Goal: Task Accomplishment & Management: Complete application form

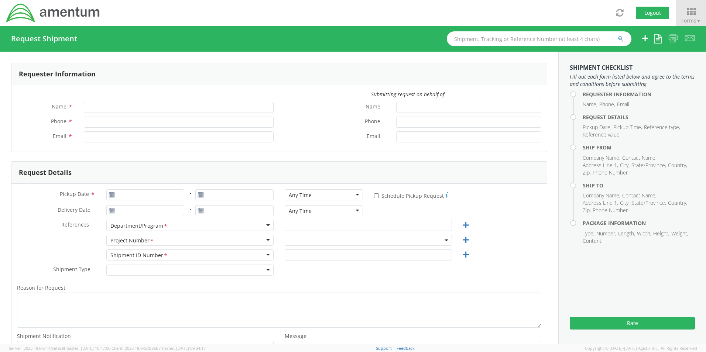
type input "[PERSON_NAME]"
type input "8172241568"
type input "[EMAIL_ADDRESS][PERSON_NAME][DOMAIN_NAME]"
type input "[DATE]"
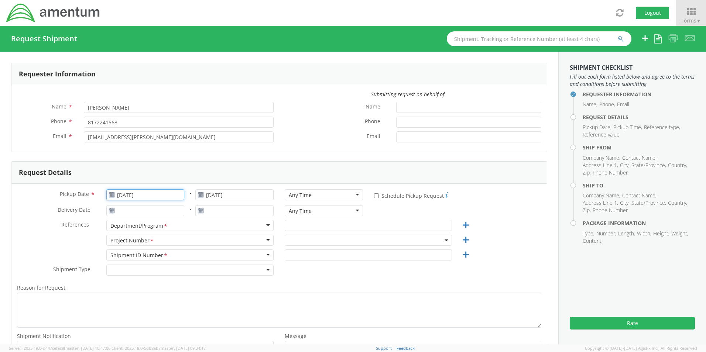
click at [142, 195] on input "[DATE]" at bounding box center [145, 194] width 78 height 11
click at [171, 254] on td "18" at bounding box center [171, 252] width 13 height 11
click at [296, 195] on div "Any Time" at bounding box center [300, 195] width 23 height 7
select select "OCCP.600391.00000"
click at [299, 222] on input "text" at bounding box center [368, 225] width 167 height 11
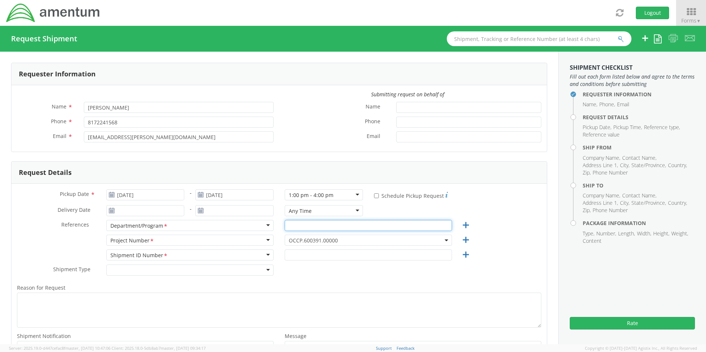
paste input "[PERSON_NAME]"
type input "[PERSON_NAME]"
click at [291, 242] on span "OCCP.600391.00000" at bounding box center [368, 240] width 159 height 7
click at [294, 253] on input "search" at bounding box center [368, 252] width 162 height 11
paste input "4761.4.4.UNALLW.0.00000.000000"
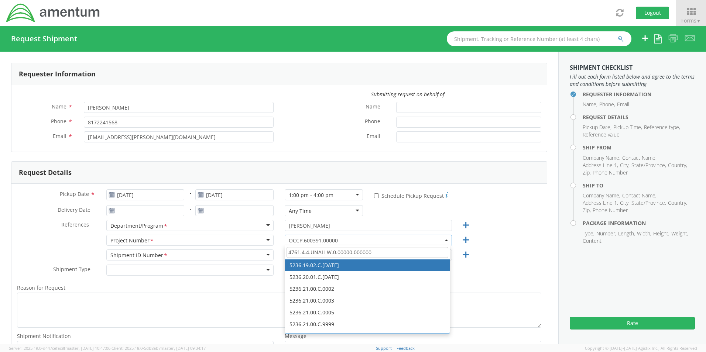
click at [379, 252] on input "4761.4.4.UNALLW.0.00000.000000" at bounding box center [368, 252] width 162 height 11
type input "4761.4.4.UNALLW.0.00000.000000"
click at [371, 243] on span "OCCP.600391.00000" at bounding box center [368, 240] width 159 height 7
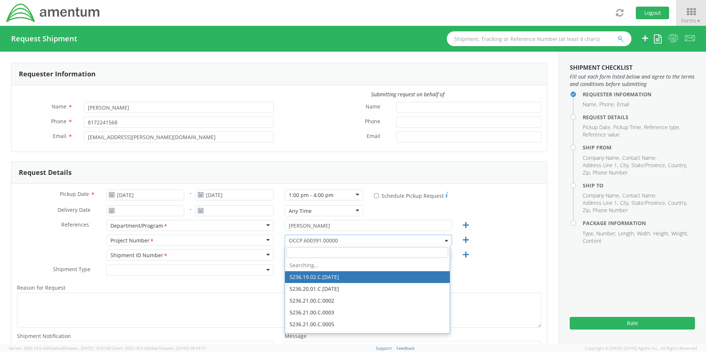
click at [301, 241] on span "OCCP.600391.00000" at bounding box center [368, 240] width 159 height 7
click at [299, 253] on input "search" at bounding box center [368, 252] width 162 height 11
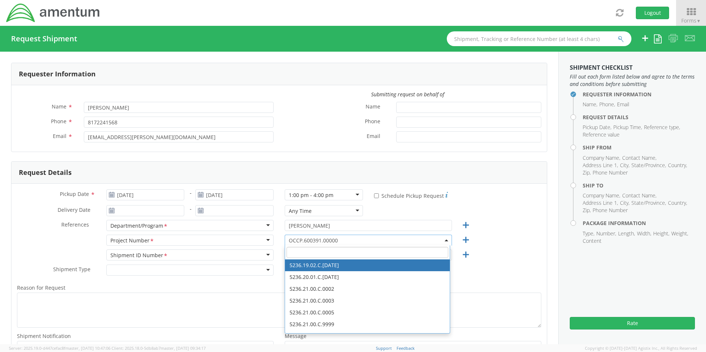
paste input "4761.4.4.UNALLW.0.00000.000000"
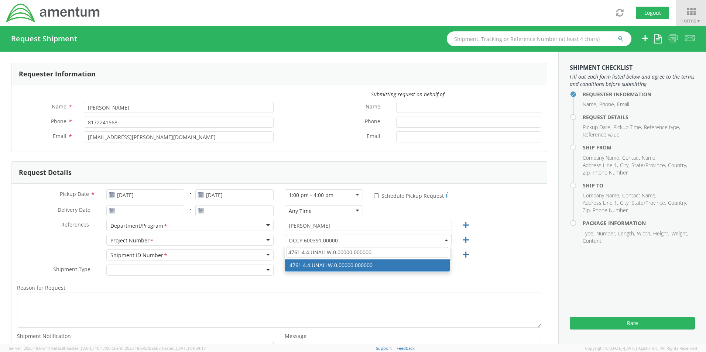
type input "4761.4.4.UNALLW.0.00000.000000"
select select "4761.4.4.UNALLW.0.00000.000000"
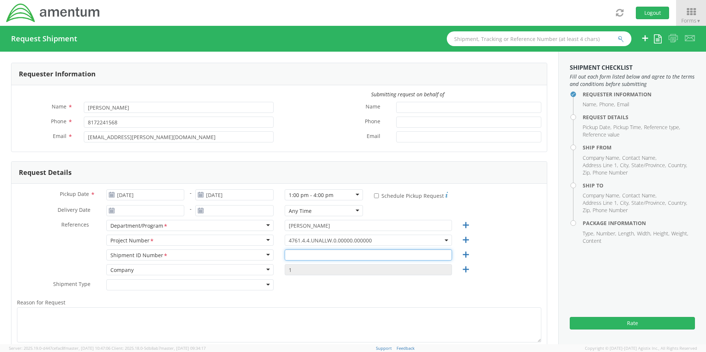
click at [304, 256] on input "text" at bounding box center [368, 255] width 167 height 11
paste input "[PERSON_NAME] RITM0242166"
type input "[PERSON_NAME] RITM0242166"
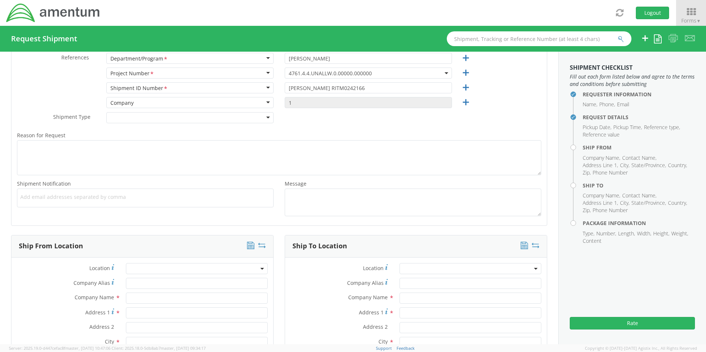
click at [46, 198] on span "Add email addresses separated by comma" at bounding box center [145, 197] width 250 height 7
paste input "[PERSON_NAME][EMAIL_ADDRESS][PERSON_NAME][DOMAIN_NAME]"
type input "[PERSON_NAME][EMAIL_ADDRESS][PERSON_NAME][DOMAIN_NAME]"
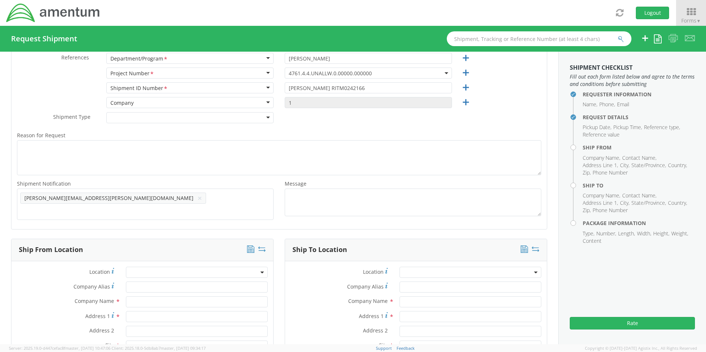
scroll to position [0, 0]
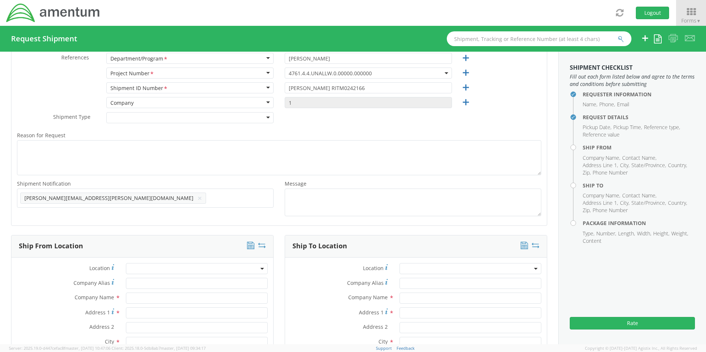
click at [140, 197] on span "Add email addresses separated by comma" at bounding box center [145, 197] width 250 height 7
paste input "[EMAIL_ADDRESS][DOMAIN_NAME]"
type input "[EMAIL_ADDRESS][DOMAIN_NAME]"
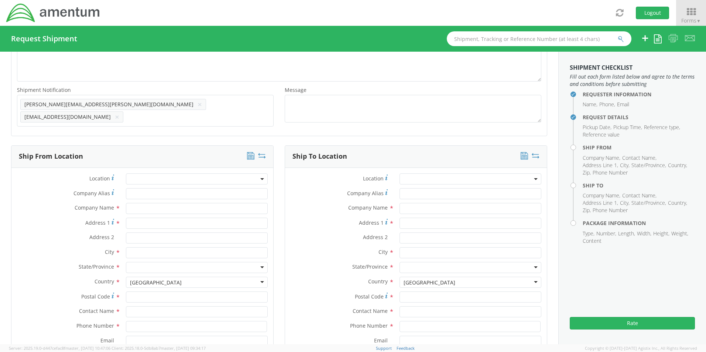
scroll to position [352, 0]
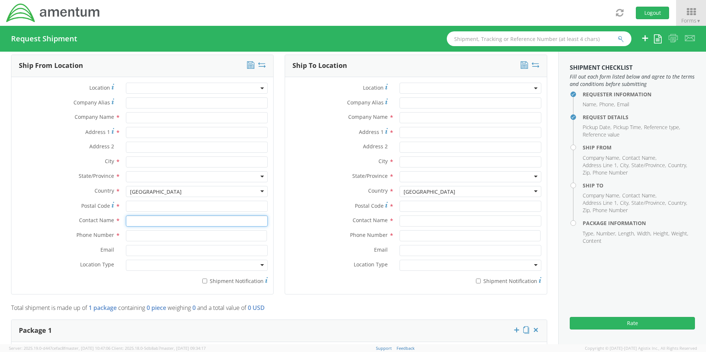
click at [145, 221] on input "text" at bounding box center [197, 221] width 142 height 11
type input "sene"
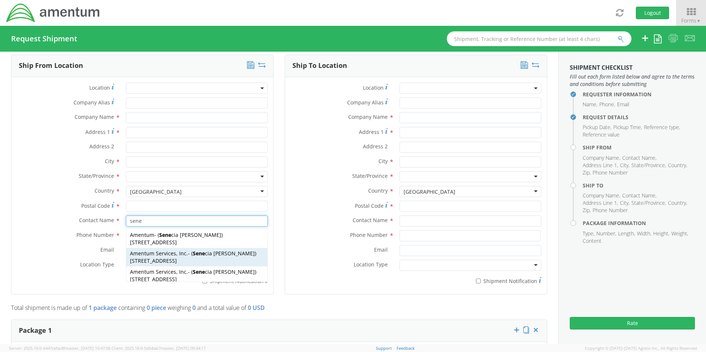
click at [155, 257] on span "[STREET_ADDRESS]" at bounding box center [153, 260] width 47 height 7
type input "Amentum Services, Inc."
type input "[STREET_ADDRESS]"
type input "[GEOGRAPHIC_DATA]"
type input "76177"
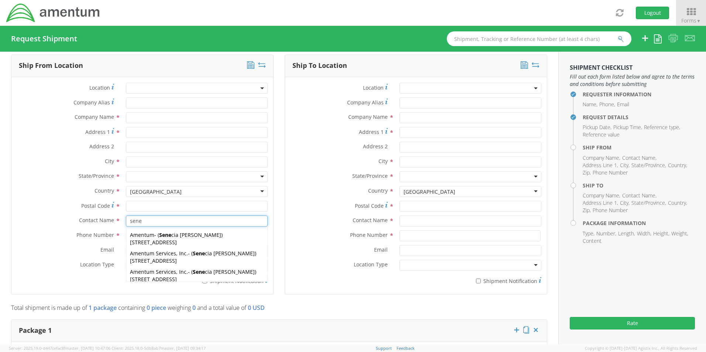
type input "[PERSON_NAME]"
type input "[PHONE_NUMBER]"
type input "[EMAIL_ADDRESS][PERSON_NAME][DOMAIN_NAME]"
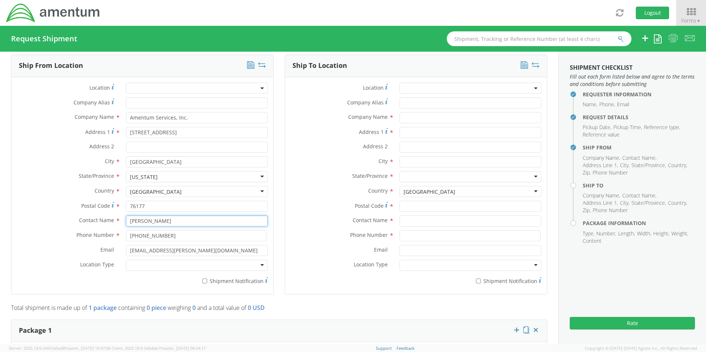
type input "[PERSON_NAME]"
click at [155, 262] on div at bounding box center [197, 265] width 142 height 11
click at [207, 276] on label "* Shipment Notification" at bounding box center [197, 280] width 142 height 9
click at [207, 279] on input "* Shipment Notification" at bounding box center [204, 281] width 5 height 5
checkbox input "true"
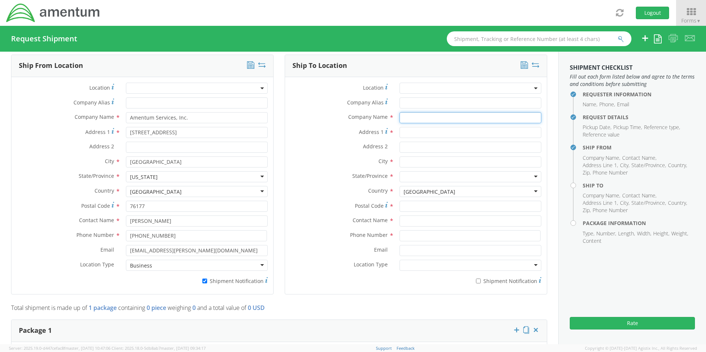
click at [434, 115] on input "text" at bounding box center [471, 117] width 142 height 11
paste input "Amentum"
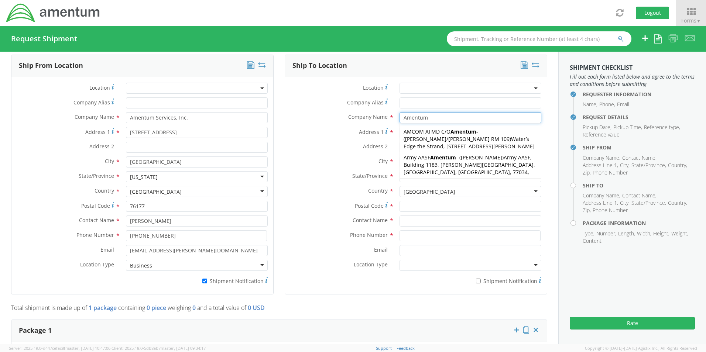
type input "Amentum"
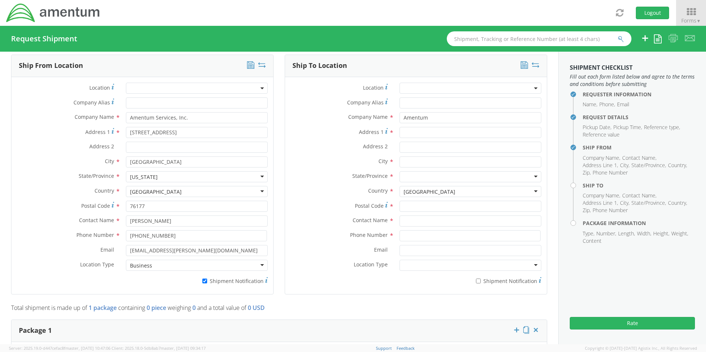
click at [304, 152] on div "Address 2 *" at bounding box center [416, 149] width 262 height 15
click at [417, 211] on div "Postal Code *" at bounding box center [416, 208] width 262 height 15
click at [417, 216] on input "text" at bounding box center [471, 221] width 142 height 11
type input "[PERSON_NAME]"
click at [314, 216] on label "Contact Name *" at bounding box center [339, 221] width 109 height 10
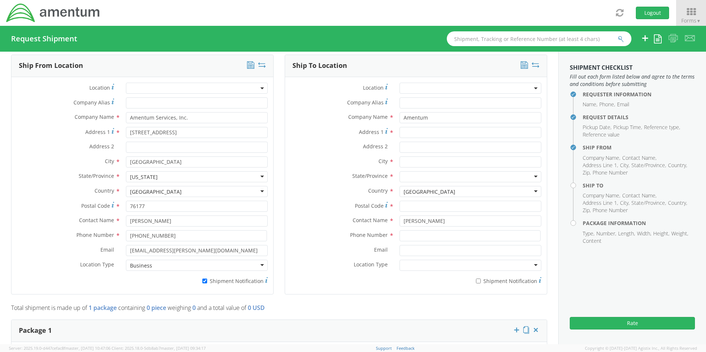
click at [439, 136] on div "Address 1 *" at bounding box center [416, 134] width 262 height 15
click at [432, 129] on input "Address 1 *" at bounding box center [471, 132] width 142 height 11
paste input "[STREET_ADDRESS]"
type input "[STREET_ADDRESS]"
click at [410, 143] on input "Address 2 *" at bounding box center [471, 147] width 142 height 11
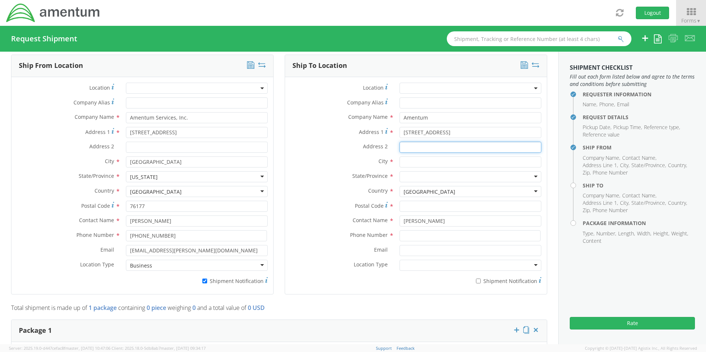
paste input "[GEOGRAPHIC_DATA]"
type input "[GEOGRAPHIC_DATA]"
click at [400, 157] on input "text" at bounding box center [471, 162] width 142 height 11
paste input "[GEOGRAPHIC_DATA]"
type input "[GEOGRAPHIC_DATA]"
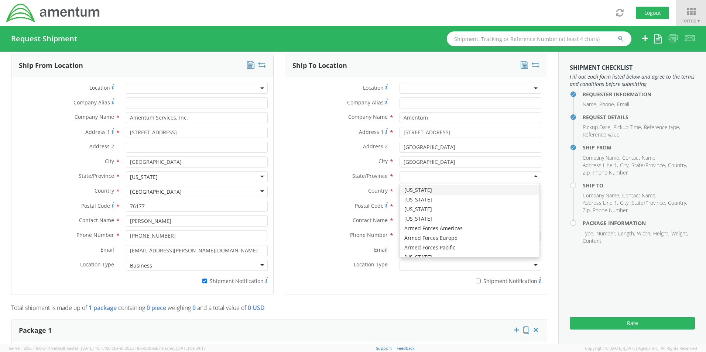
click at [409, 173] on div at bounding box center [471, 176] width 142 height 11
type input "u"
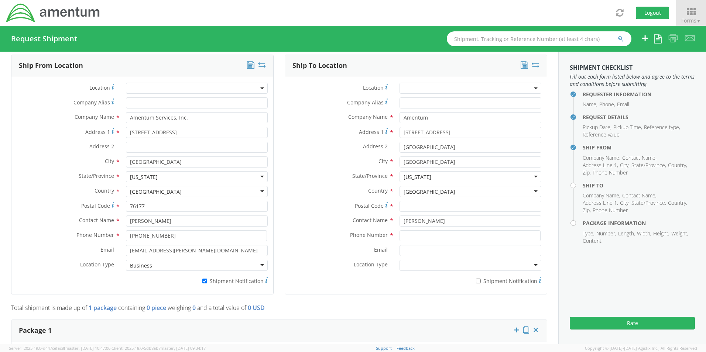
scroll to position [0, 0]
click at [414, 203] on input "Postal Code *" at bounding box center [471, 206] width 142 height 11
paste input "84056"
type input "84056"
click at [425, 236] on input at bounding box center [470, 235] width 141 height 11
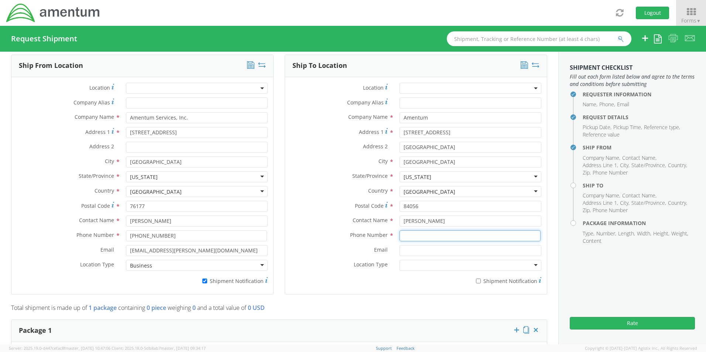
paste input "[PHONE_NUMBER]"
type input "[PHONE_NUMBER]"
click at [409, 250] on input "Email *" at bounding box center [471, 250] width 142 height 11
paste input "[PERSON_NAME][EMAIL_ADDRESS][PERSON_NAME][DOMAIN_NAME]"
type input "[PERSON_NAME][EMAIL_ADDRESS][PERSON_NAME][DOMAIN_NAME]"
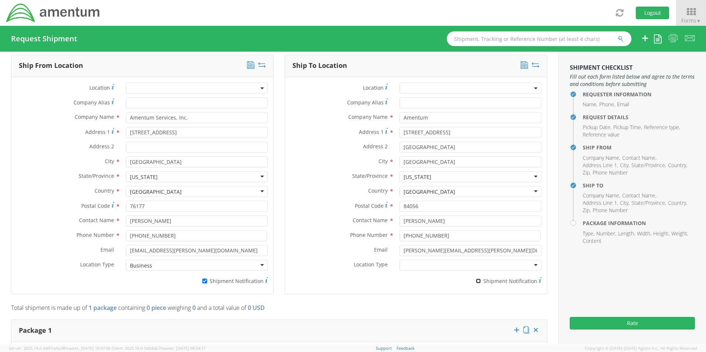
click at [476, 279] on input "* Shipment Notification" at bounding box center [478, 281] width 5 height 5
checkbox input "true"
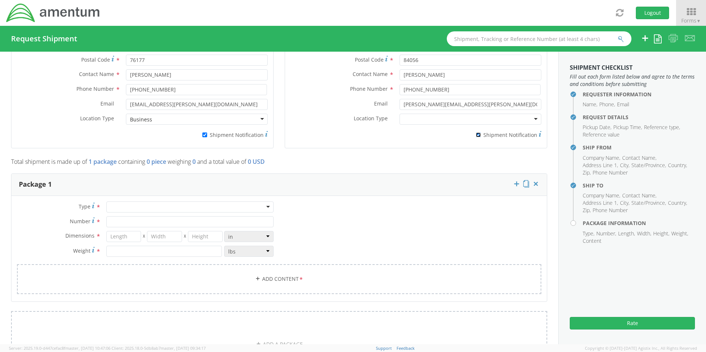
scroll to position [500, 0]
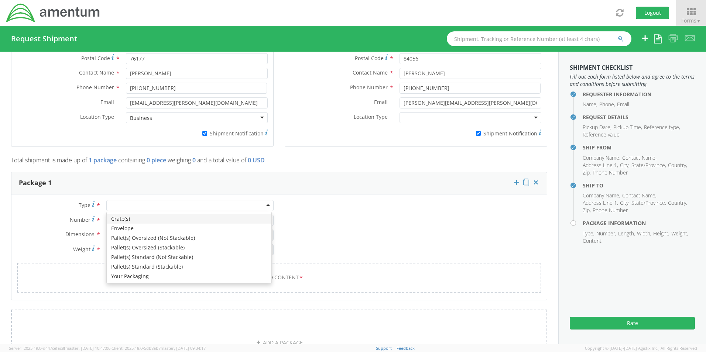
click at [116, 200] on div at bounding box center [189, 205] width 167 height 11
drag, startPoint x: 119, startPoint y: 270, endPoint x: 119, endPoint y: 246, distance: 24.7
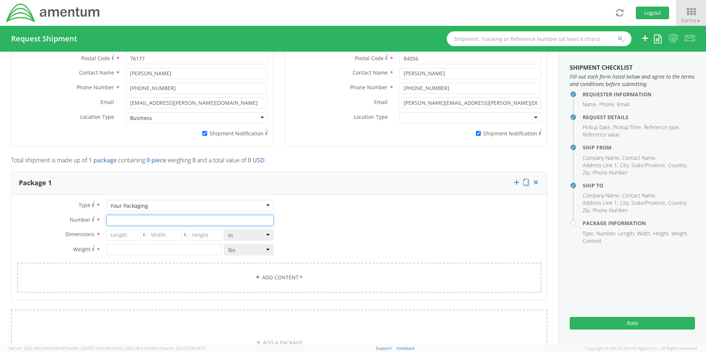
click at [120, 217] on input "Number *" at bounding box center [189, 220] width 167 height 11
type input "1"
type input "16"
type input "14"
type input "3"
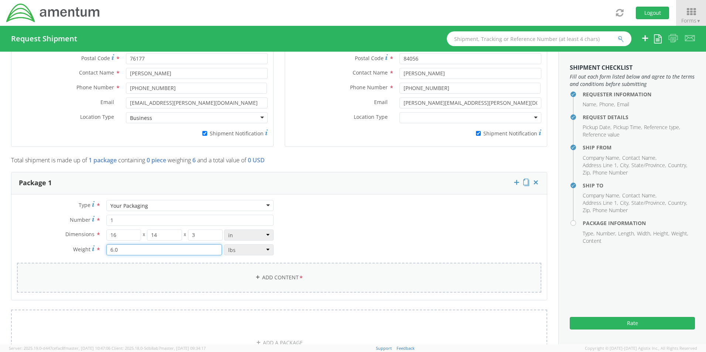
type input "6.0"
click at [290, 273] on link "Add Content *" at bounding box center [279, 278] width 525 height 30
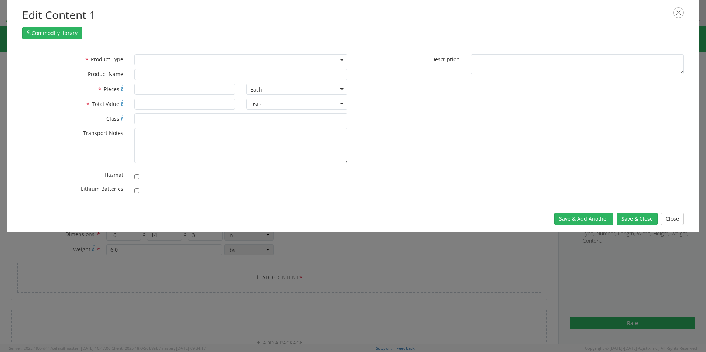
click at [151, 59] on span at bounding box center [240, 59] width 213 height 11
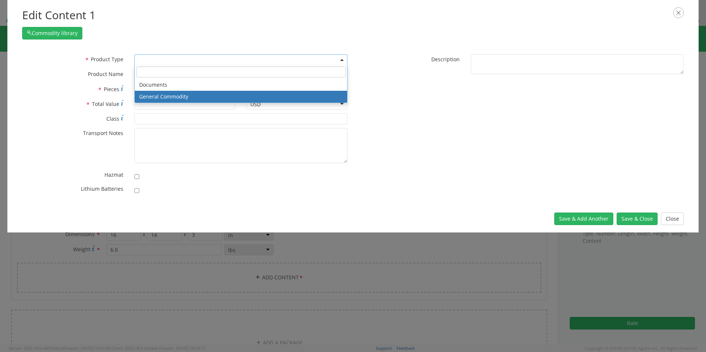
select select "COMMODITY"
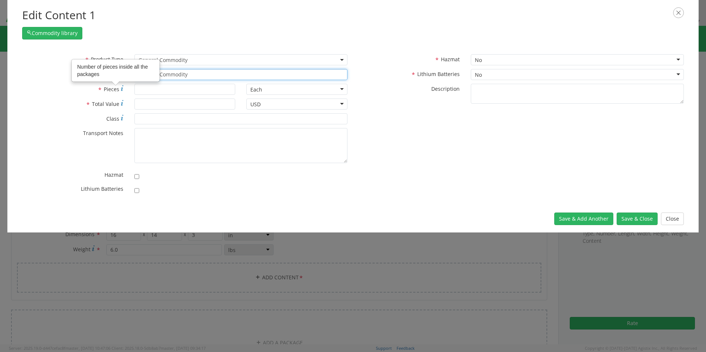
drag, startPoint x: 197, startPoint y: 74, endPoint x: 75, endPoint y: 64, distance: 122.3
click at [76, 65] on div "* Product Type Documents General Commodity General Commodity * Product Name Gen…" at bounding box center [185, 126] width 337 height 144
paste input "Laptop: CORP027183/SN: C91VVB4"
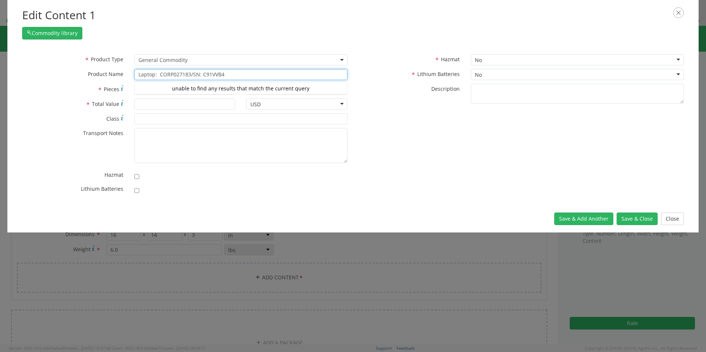
type input "Laptop: CORP027183/SN: C91VVB4"
type input "1"
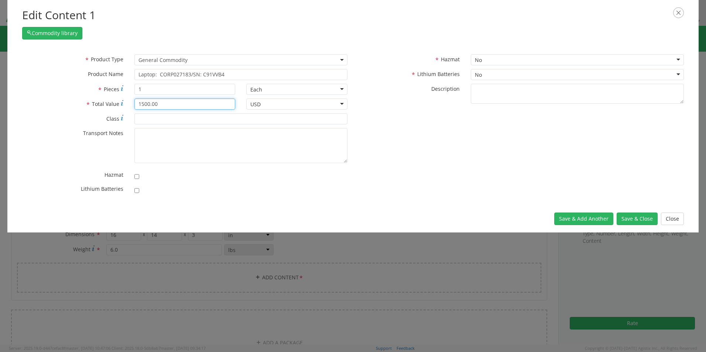
type input "1500.00"
drag, startPoint x: 139, startPoint y: 191, endPoint x: 137, endPoint y: 195, distance: 5.1
click at [139, 191] on label at bounding box center [138, 189] width 9 height 9
click at [139, 191] on input "checkbox" at bounding box center [136, 190] width 5 height 5
checkbox input "true"
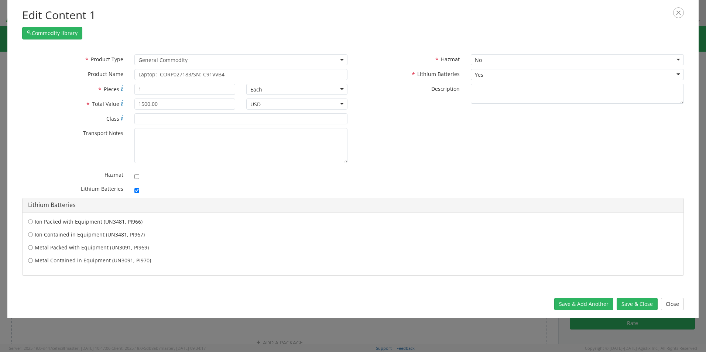
click at [56, 234] on label "Ion Contained in Equipment (UN3481, PI967)" at bounding box center [353, 234] width 650 height 7
click at [33, 234] on input "Ion Contained in Equipment (UN3481, PI967)" at bounding box center [30, 234] width 5 height 7
radio input "true"
click at [636, 303] on button "Save & Close" at bounding box center [637, 304] width 41 height 13
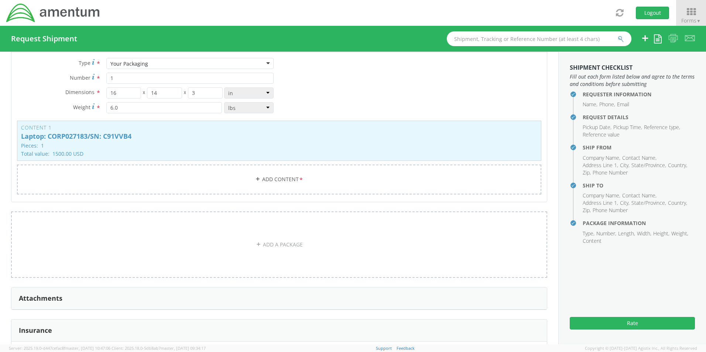
scroll to position [721, 0]
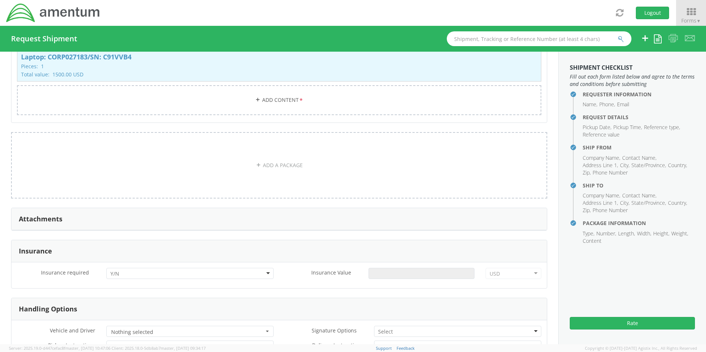
click at [131, 269] on div at bounding box center [189, 273] width 167 height 11
click at [393, 269] on input "Insurance Value *" at bounding box center [422, 273] width 106 height 11
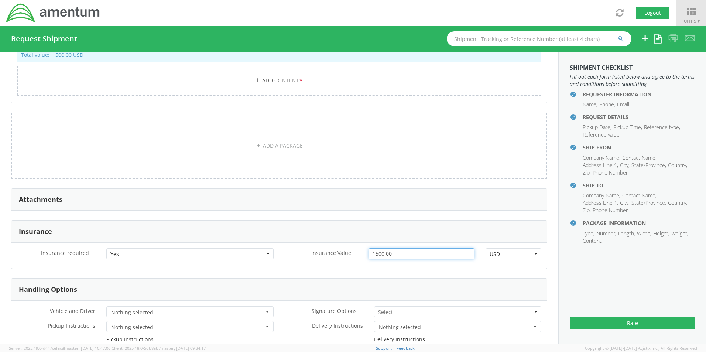
scroll to position [758, 0]
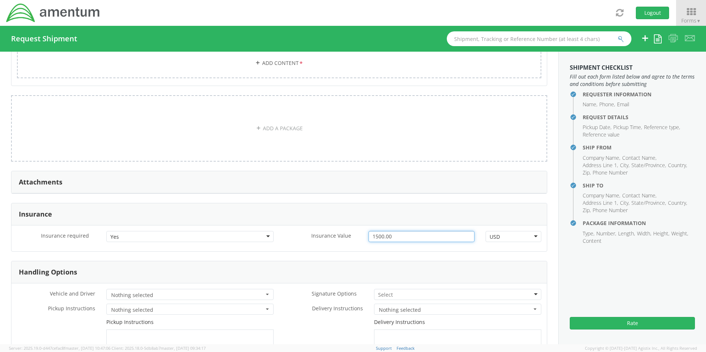
type input "1500.00"
click at [393, 290] on div at bounding box center [457, 294] width 167 height 11
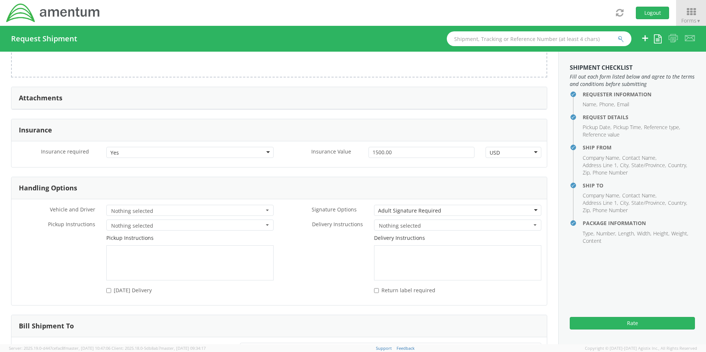
scroll to position [896, 0]
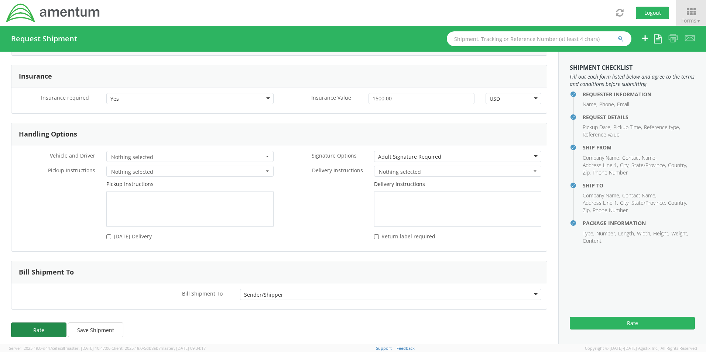
click at [31, 330] on button "Rate" at bounding box center [38, 330] width 55 height 15
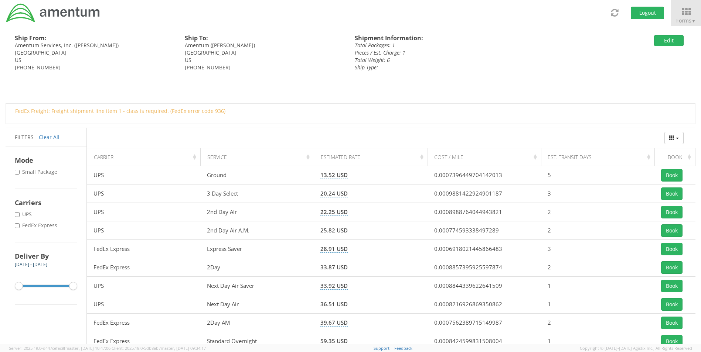
click at [48, 225] on label "* FedEx Express" at bounding box center [37, 225] width 44 height 7
click at [20, 225] on input "* FedEx Express" at bounding box center [17, 225] width 5 height 5
checkbox input "true"
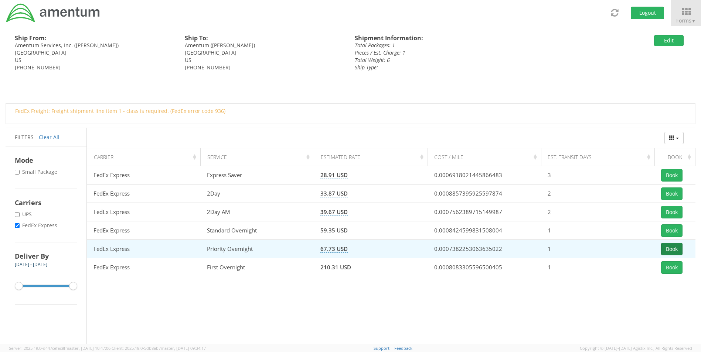
click at [671, 250] on button "Book" at bounding box center [671, 249] width 21 height 13
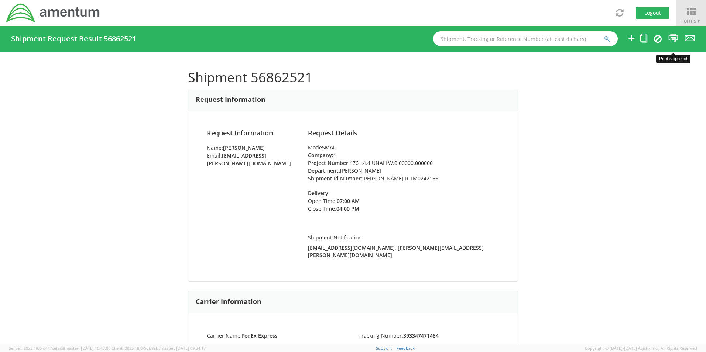
click at [673, 42] on icon at bounding box center [674, 38] width 10 height 9
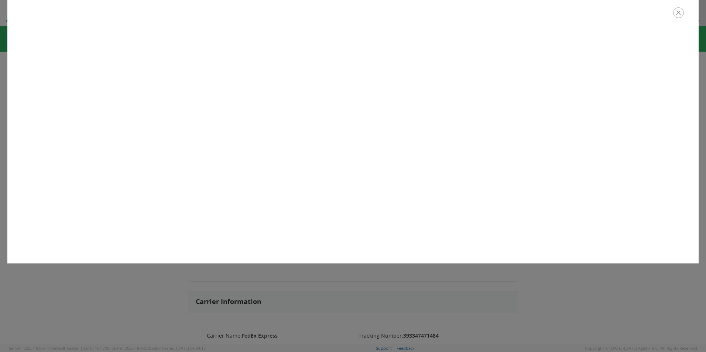
click at [677, 14] on icon "button" at bounding box center [678, 12] width 11 height 11
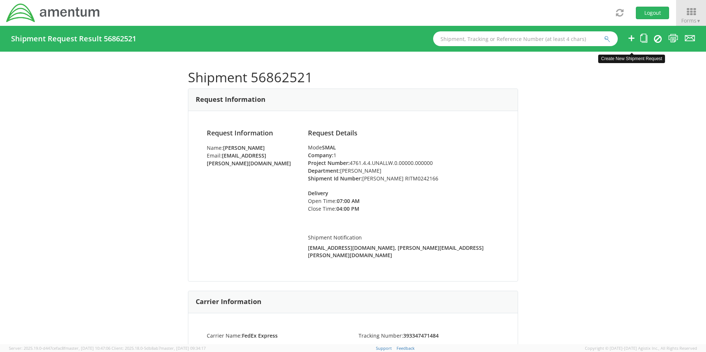
click at [631, 37] on icon at bounding box center [631, 38] width 9 height 9
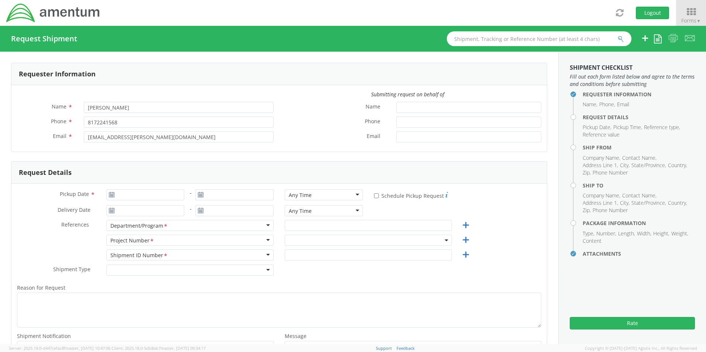
select select "OCCP.600391.00000"
type input "[DATE]"
drag, startPoint x: 135, startPoint y: 193, endPoint x: 135, endPoint y: 199, distance: 5.5
click at [135, 193] on input "[DATE]" at bounding box center [145, 194] width 78 height 11
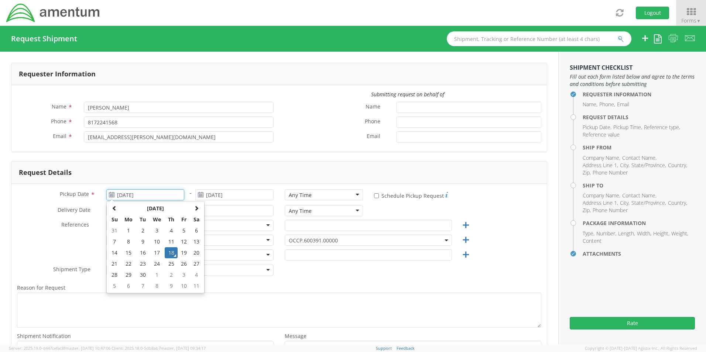
click at [171, 252] on td "18" at bounding box center [171, 252] width 13 height 11
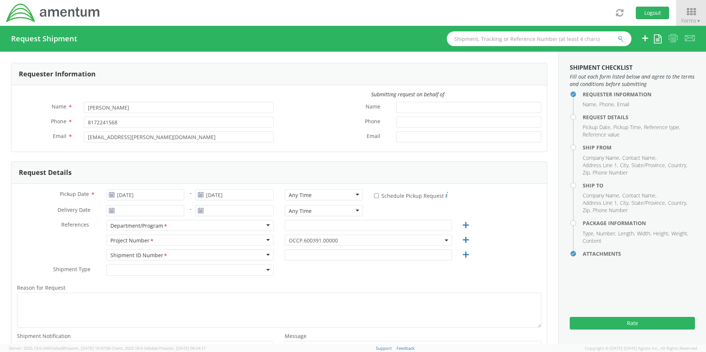
click at [298, 192] on div "Any Time" at bounding box center [324, 194] width 78 height 11
click at [292, 225] on input "text" at bounding box center [368, 225] width 167 height 11
paste input "[PERSON_NAME]"
type input "[PERSON_NAME]"
click at [292, 241] on span "OCCP.600391.00000" at bounding box center [368, 240] width 159 height 7
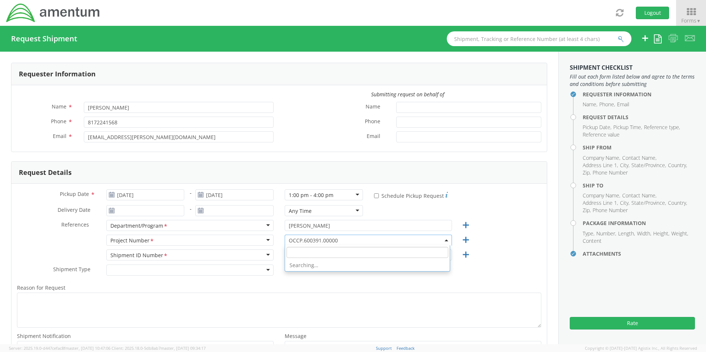
click at [292, 252] on input "search" at bounding box center [368, 252] width 162 height 11
paste input "4926.AT.PO.F.250010.TECHN"
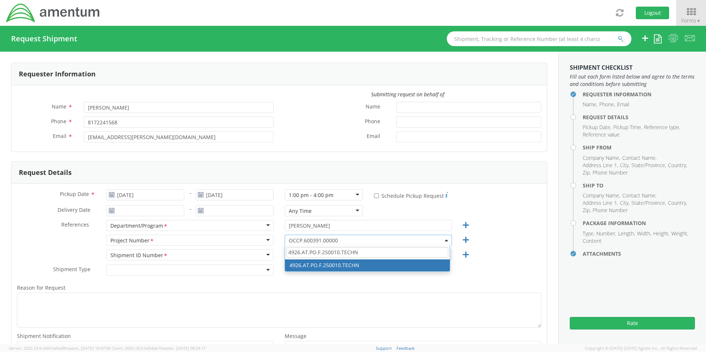
type input "4926.AT.PO.F.250010.TECHN"
select select "4926.AT.PO.F.250010.TECHN"
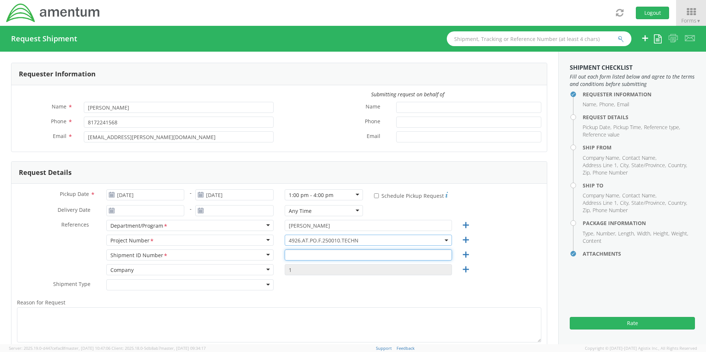
click at [307, 260] on input "text" at bounding box center [368, 255] width 167 height 11
paste input "[PERSON_NAME] REQ0231821"
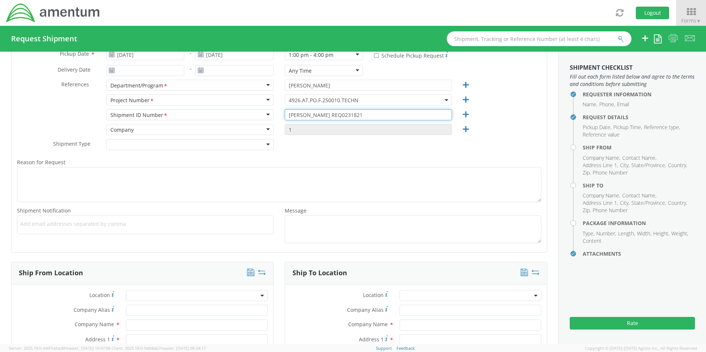
scroll to position [148, 0]
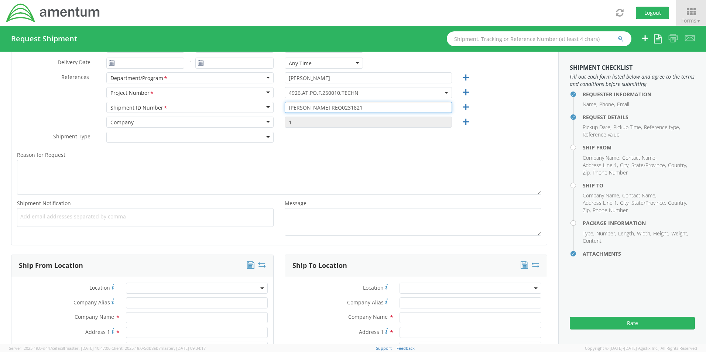
type input "[PERSON_NAME] REQ0231821"
click at [62, 219] on span "Add email addresses separated by comma" at bounding box center [145, 216] width 250 height 7
click at [33, 216] on span "Add email addresses separated by comma" at bounding box center [145, 216] width 250 height 7
paste input "[PERSON_NAME][EMAIL_ADDRESS][PERSON_NAME][DOMAIN_NAME]"
type input "[PERSON_NAME][EMAIL_ADDRESS][PERSON_NAME][DOMAIN_NAME]"
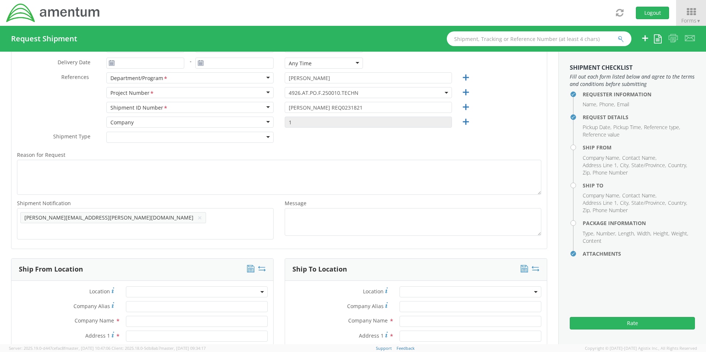
scroll to position [0, 0]
click at [151, 213] on span "Add email addresses separated by comma" at bounding box center [145, 216] width 250 height 7
paste input "[EMAIL_ADDRESS][DOMAIN_NAME]"
type input "[EMAIL_ADDRESS][DOMAIN_NAME]"
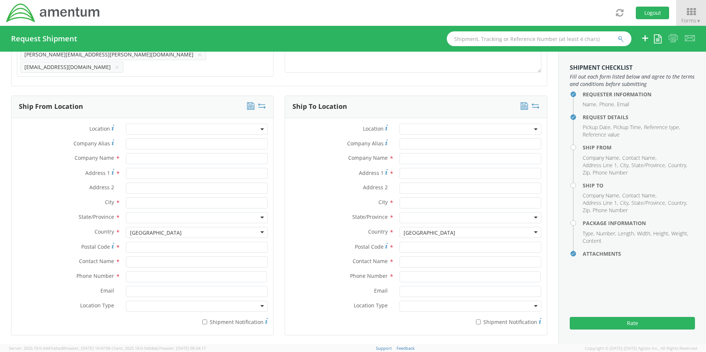
scroll to position [332, 0]
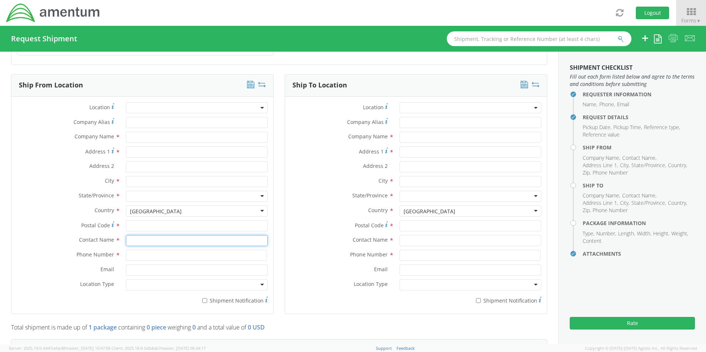
click at [139, 238] on input "text" at bounding box center [197, 240] width 142 height 11
type input "sene"
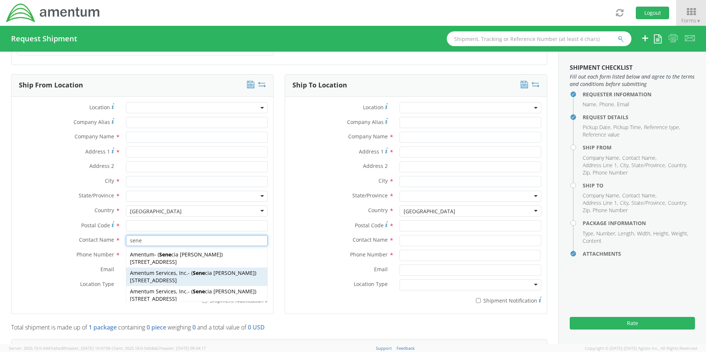
click at [159, 277] on span "[STREET_ADDRESS]" at bounding box center [153, 280] width 47 height 7
type input "Amentum Services, Inc."
type input "[STREET_ADDRESS]"
type input "[GEOGRAPHIC_DATA]"
type input "76177"
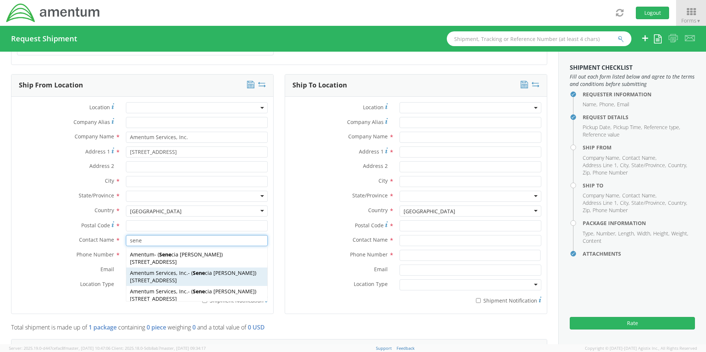
type input "[PERSON_NAME]"
type input "[PHONE_NUMBER]"
type input "[EMAIL_ADDRESS][PERSON_NAME][DOMAIN_NAME]"
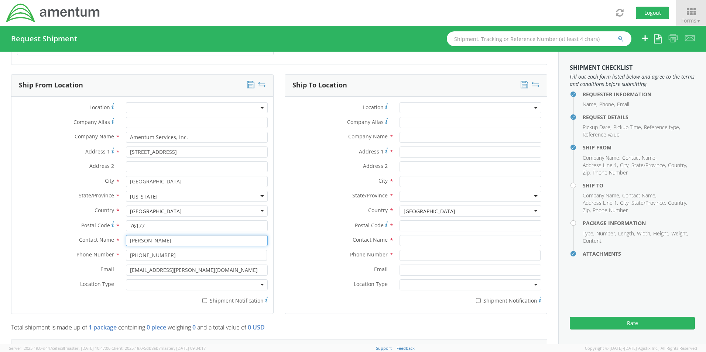
type input "[PERSON_NAME]"
click at [161, 286] on div at bounding box center [197, 285] width 142 height 11
click at [207, 297] on label "* Shipment Notification" at bounding box center [197, 300] width 142 height 9
click at [207, 298] on input "* Shipment Notification" at bounding box center [204, 300] width 5 height 5
checkbox input "true"
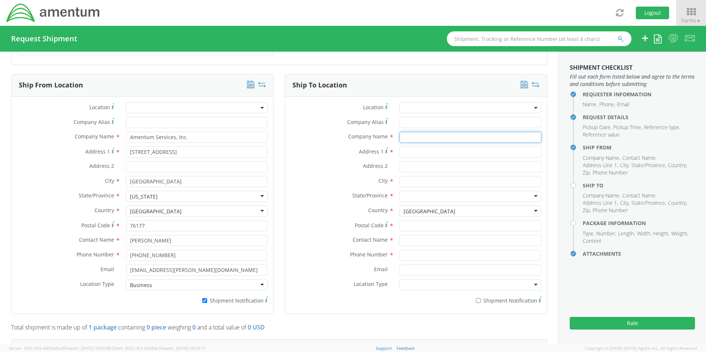
click at [418, 133] on input "text" at bounding box center [471, 137] width 142 height 11
paste input "[PERSON_NAME]"
type input "Amentum / [PERSON_NAME]"
click at [403, 235] on input "text" at bounding box center [471, 240] width 142 height 11
paste input "[PERSON_NAME]"
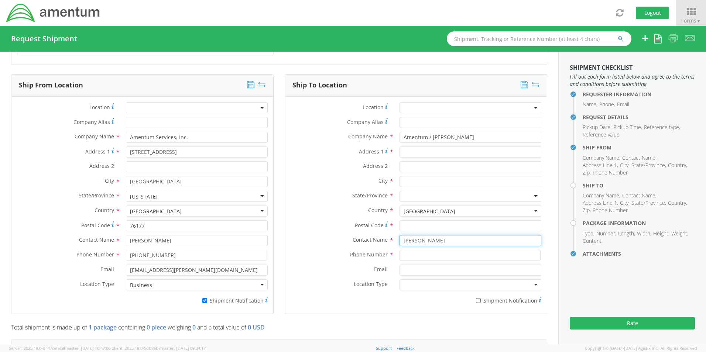
type input "[PERSON_NAME]"
click at [409, 151] on input "Address 1 *" at bounding box center [471, 152] width 142 height 11
paste input "[STREET_ADDRESS]"
type input "[STREET_ADDRESS]"
click at [419, 176] on input "text" at bounding box center [471, 181] width 142 height 11
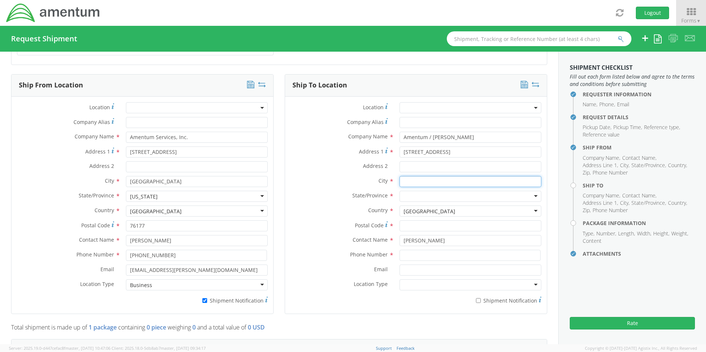
paste input "Tallahassee"
type input "Tallahassee"
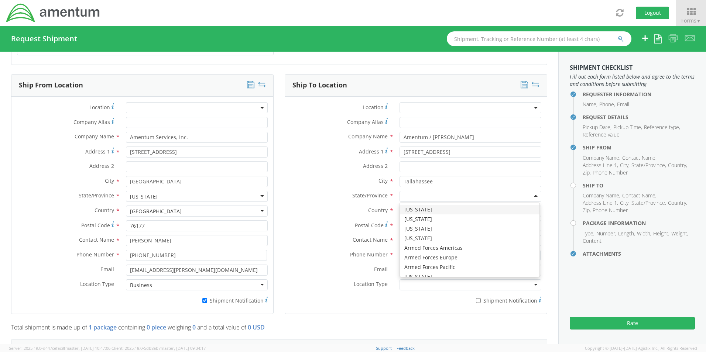
click at [409, 194] on div at bounding box center [471, 196] width 142 height 11
type input "f"
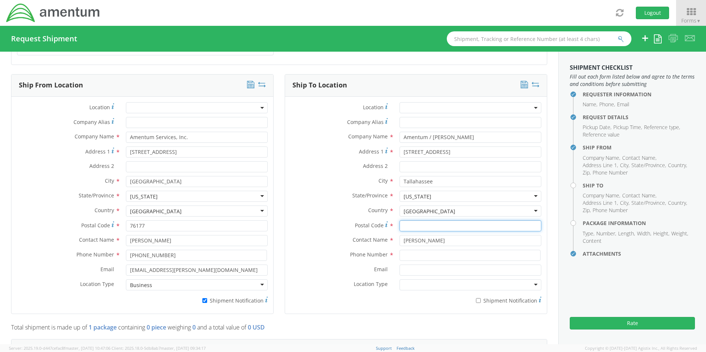
click at [421, 224] on input "Postal Code *" at bounding box center [471, 226] width 142 height 11
paste input "32303"
type input "32303"
click at [414, 252] on input at bounding box center [470, 255] width 141 height 11
paste input "[PHONE_NUMBER]"
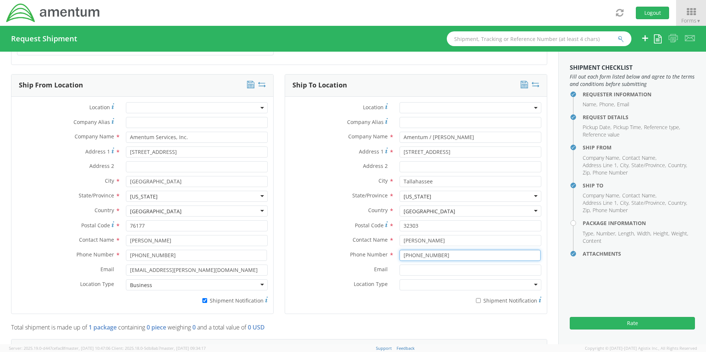
type input "[PHONE_NUMBER]"
click at [424, 269] on input "Email *" at bounding box center [471, 270] width 142 height 11
paste input "[PERSON_NAME][EMAIL_ADDRESS][PERSON_NAME][DOMAIN_NAME]"
type input "[PERSON_NAME][EMAIL_ADDRESS][PERSON_NAME][DOMAIN_NAME]"
click at [484, 296] on label "* Shipment Notification" at bounding box center [471, 300] width 142 height 9
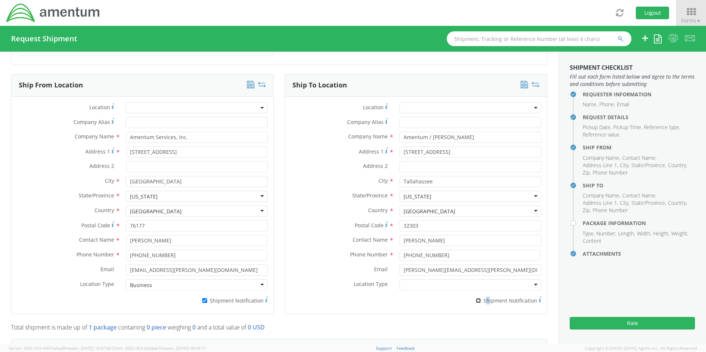
drag, startPoint x: 484, startPoint y: 295, endPoint x: 477, endPoint y: 298, distance: 6.8
click at [477, 298] on label "* Shipment Notification" at bounding box center [471, 300] width 142 height 9
click at [476, 298] on input "* Shipment Notification" at bounding box center [478, 300] width 5 height 5
click at [420, 297] on label "* Shipment Notification" at bounding box center [471, 300] width 142 height 9
click at [476, 298] on input "* Shipment Notification" at bounding box center [478, 300] width 5 height 5
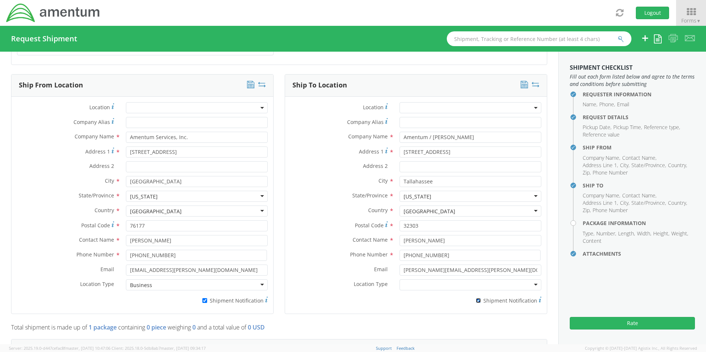
checkbox input "false"
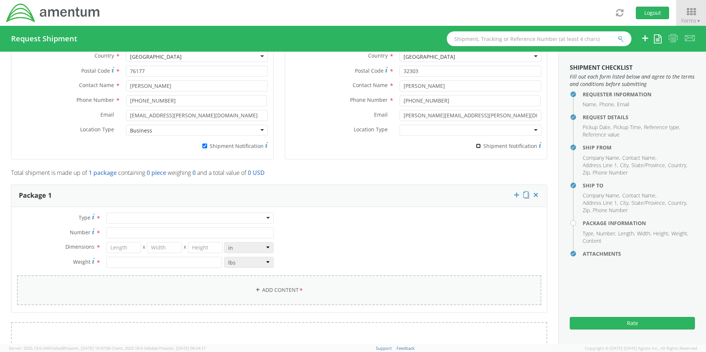
scroll to position [517, 0]
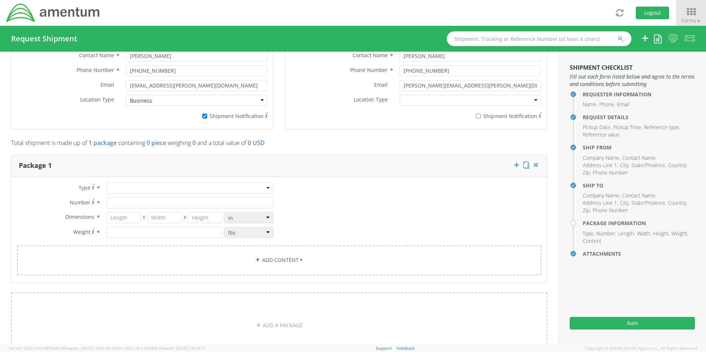
click at [120, 185] on div at bounding box center [189, 188] width 167 height 11
click at [126, 201] on input "Number *" at bounding box center [189, 203] width 167 height 11
type input "1"
type input "16"
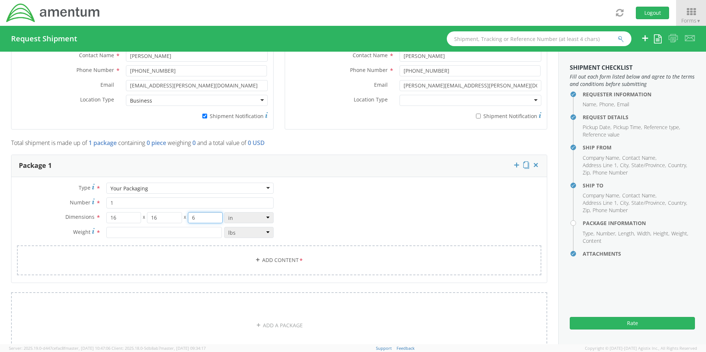
type input "6"
type input "12.0"
click at [262, 256] on link "Add Content *" at bounding box center [279, 261] width 525 height 30
select select
type input "General Commodity"
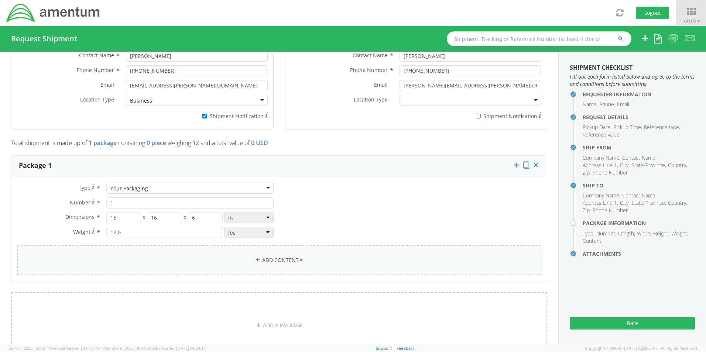
checkbox input "false"
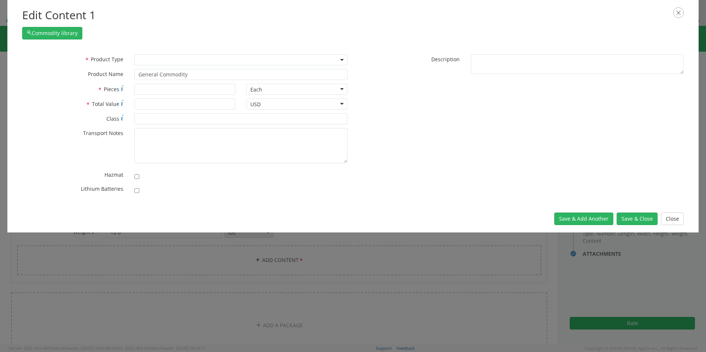
click at [148, 64] on span at bounding box center [240, 59] width 213 height 11
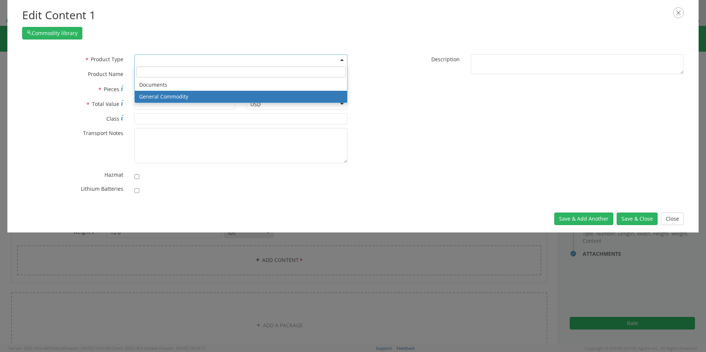
select select "COMMODITY"
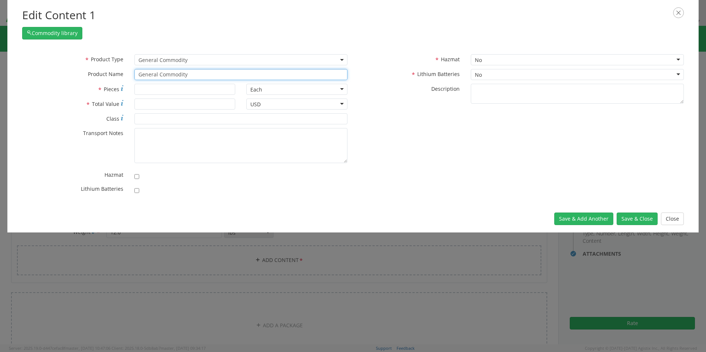
drag, startPoint x: 200, startPoint y: 73, endPoint x: 116, endPoint y: 69, distance: 84.7
click at [117, 69] on div "* Product Name General Commodity unable to find any results that match the curr…" at bounding box center [185, 74] width 337 height 11
paste input "Laptop: CORP027167/SN: 8FNPGB4 (RITM0241222)"
type input "Laptop: CORP027167/SN: 8FNPGB4 (RITM0241222)"
type input "1"
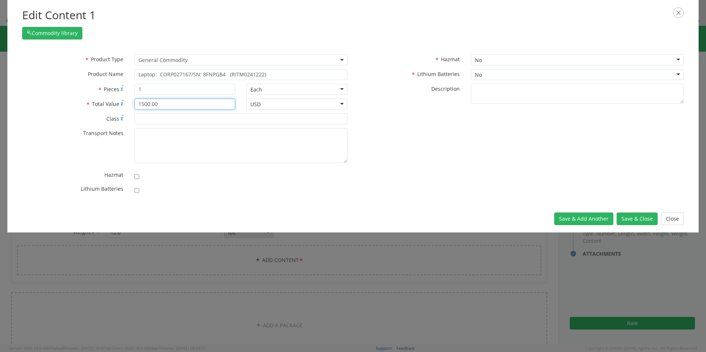
type input "1500.00"
click at [137, 189] on input "checkbox" at bounding box center [136, 190] width 5 height 5
checkbox input "true"
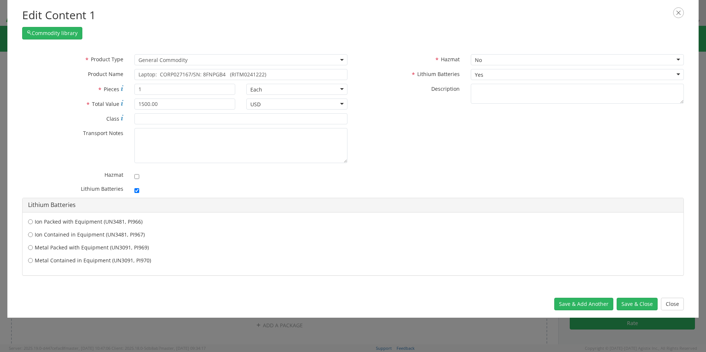
click at [84, 235] on label "Ion Contained in Equipment (UN3481, PI967)" at bounding box center [353, 234] width 650 height 7
click at [33, 235] on input "Ion Contained in Equipment (UN3481, PI967)" at bounding box center [30, 234] width 5 height 7
radio input "true"
click at [639, 307] on button "Save & Close" at bounding box center [637, 304] width 41 height 13
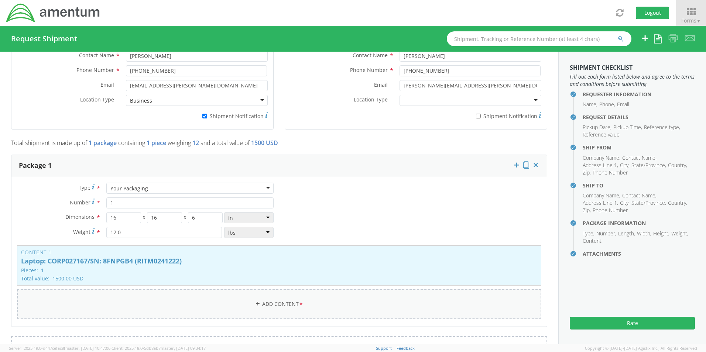
click at [273, 300] on link "Add Content *" at bounding box center [279, 305] width 525 height 30
select select
type input "General Commodity"
checkbox input "false"
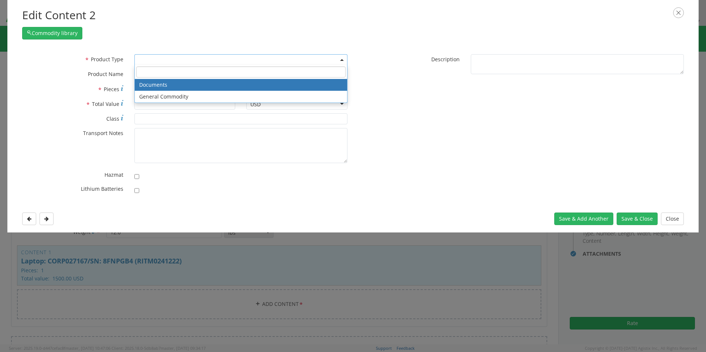
click at [147, 63] on span at bounding box center [240, 59] width 213 height 11
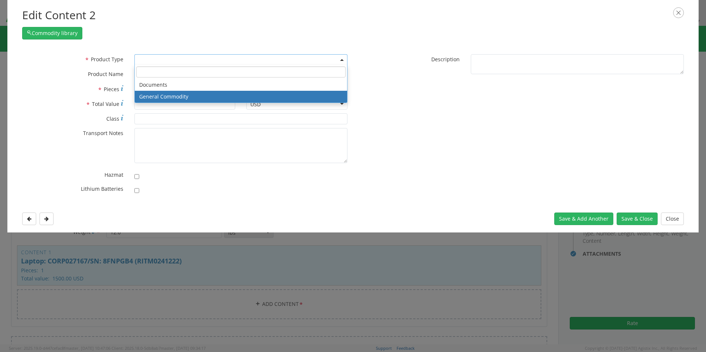
select select "COMMODITY"
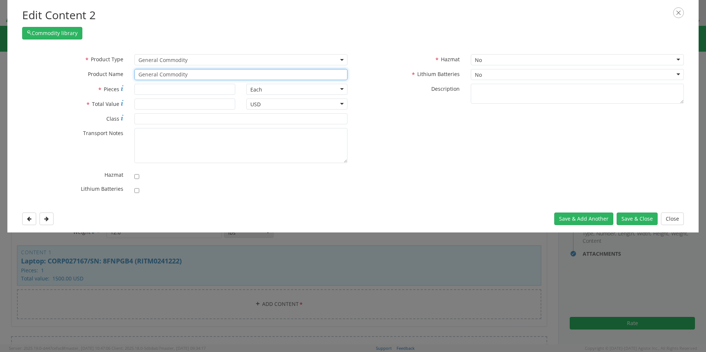
drag, startPoint x: 193, startPoint y: 77, endPoint x: 114, endPoint y: 75, distance: 79.1
click at [115, 75] on div "* Product Name General Commodity unable to find any results that match the curr…" at bounding box center [185, 74] width 337 height 11
paste input "Dock SN: F8GQT14 (RITM0241220)"
drag, startPoint x: 151, startPoint y: 74, endPoint x: 203, endPoint y: 83, distance: 52.5
click at [152, 74] on input "Dock SN: F8GQT14 (RITM0241220)" at bounding box center [240, 74] width 213 height 11
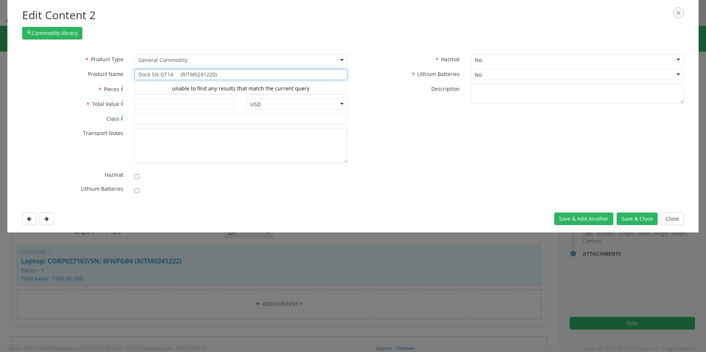
drag, startPoint x: 230, startPoint y: 73, endPoint x: 110, endPoint y: 66, distance: 120.6
click at [110, 66] on div "* Product Type Documents General Commodity General Commodity * Product Name Doc…" at bounding box center [185, 69] width 337 height 30
paste input "SN: F8G"
click at [171, 76] on input "Dock SN: F8GQT14 (RITM0241220)" at bounding box center [240, 74] width 213 height 11
type input "Dock SN: F8GQT14 (RITM0241220)"
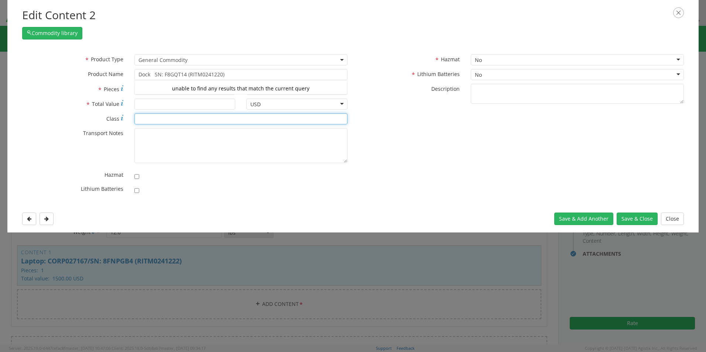
click at [154, 113] on input "* Class" at bounding box center [240, 118] width 213 height 11
click at [148, 88] on input "* Pieces" at bounding box center [184, 89] width 101 height 11
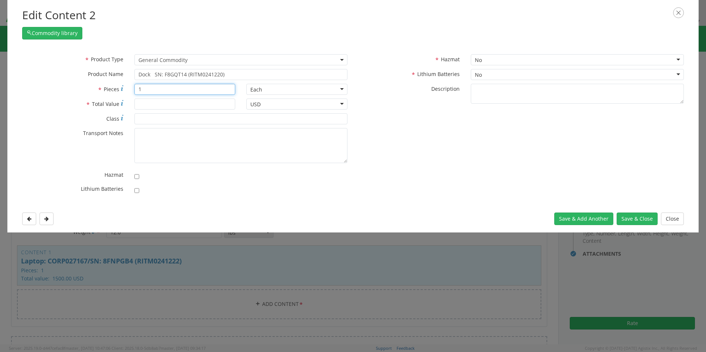
type input "1"
type input "200.00"
click at [629, 222] on button "Save & Close" at bounding box center [637, 219] width 41 height 13
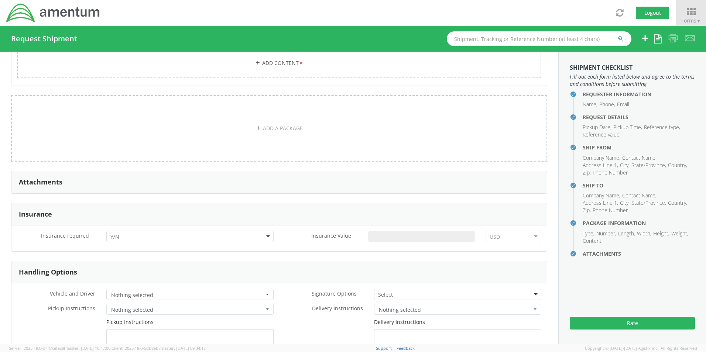
scroll to position [813, 0]
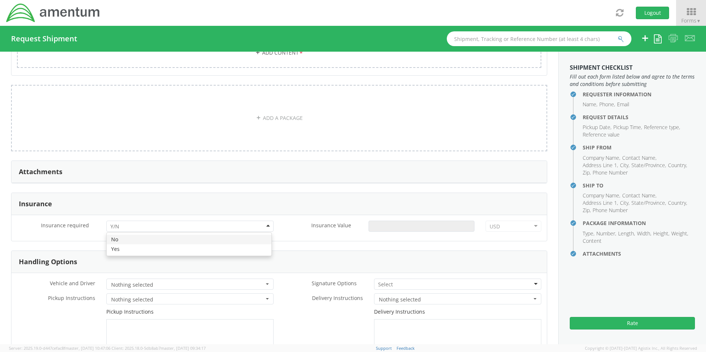
click at [127, 225] on div at bounding box center [189, 226] width 167 height 11
click at [391, 226] on input "Insurance Value *" at bounding box center [422, 226] width 106 height 11
type input "1700.00"
click at [378, 281] on input "select-one" at bounding box center [386, 284] width 16 height 7
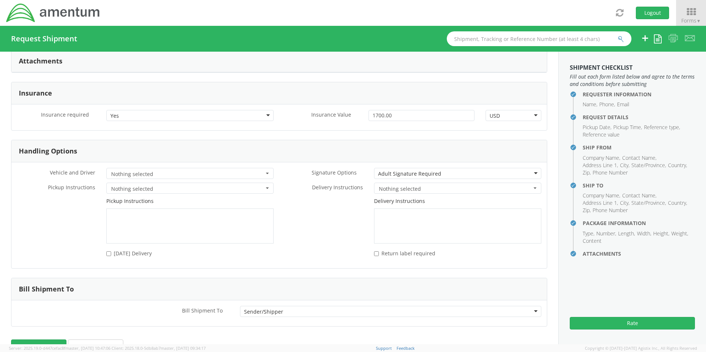
scroll to position [940, 0]
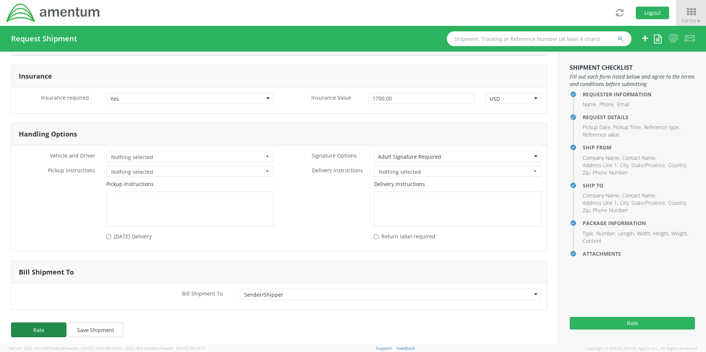
click at [58, 325] on button "Rate" at bounding box center [38, 330] width 55 height 15
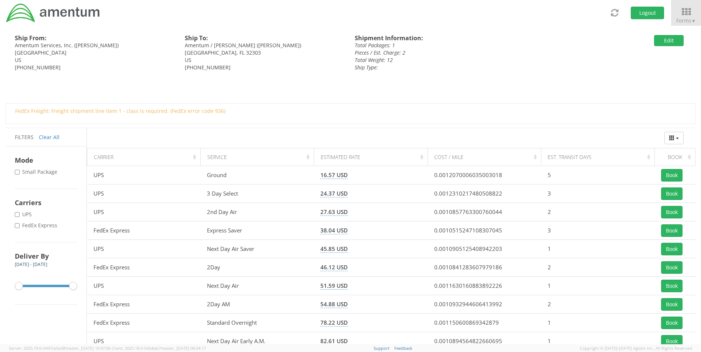
click at [35, 226] on label "* FedEx Express" at bounding box center [37, 225] width 44 height 7
click at [20, 226] on input "* FedEx Express" at bounding box center [17, 225] width 5 height 5
checkbox input "true"
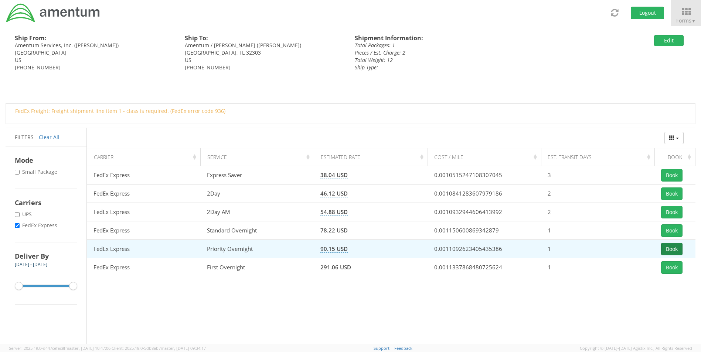
click at [663, 247] on button "Book" at bounding box center [671, 249] width 21 height 13
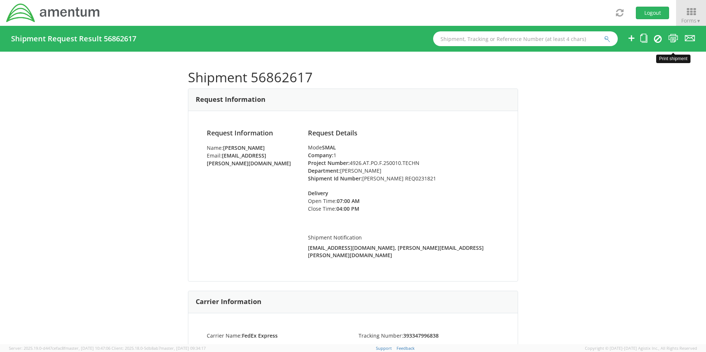
click at [673, 40] on icon at bounding box center [674, 38] width 10 height 9
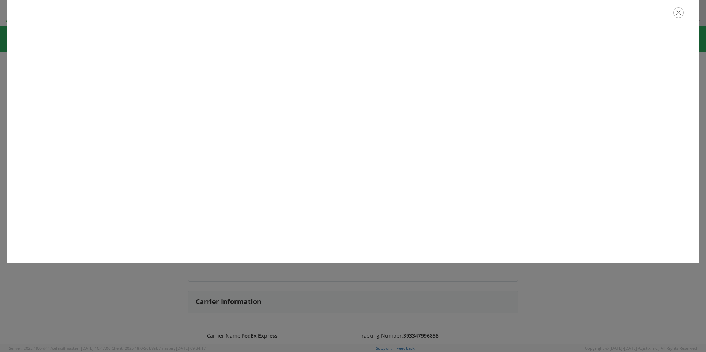
click at [681, 14] on icon "button" at bounding box center [678, 12] width 11 height 11
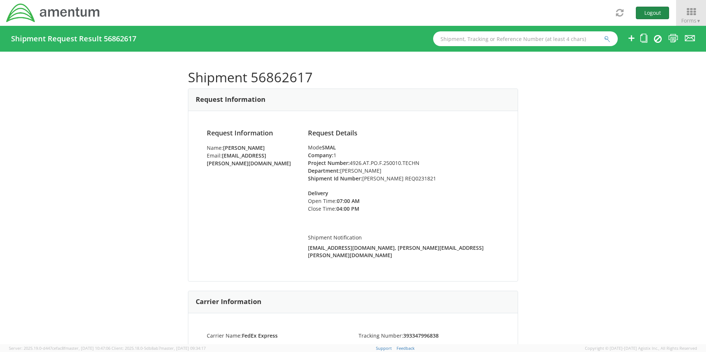
click at [646, 10] on button "Logout" at bounding box center [652, 13] width 33 height 13
